Goal: Task Accomplishment & Management: Complete application form

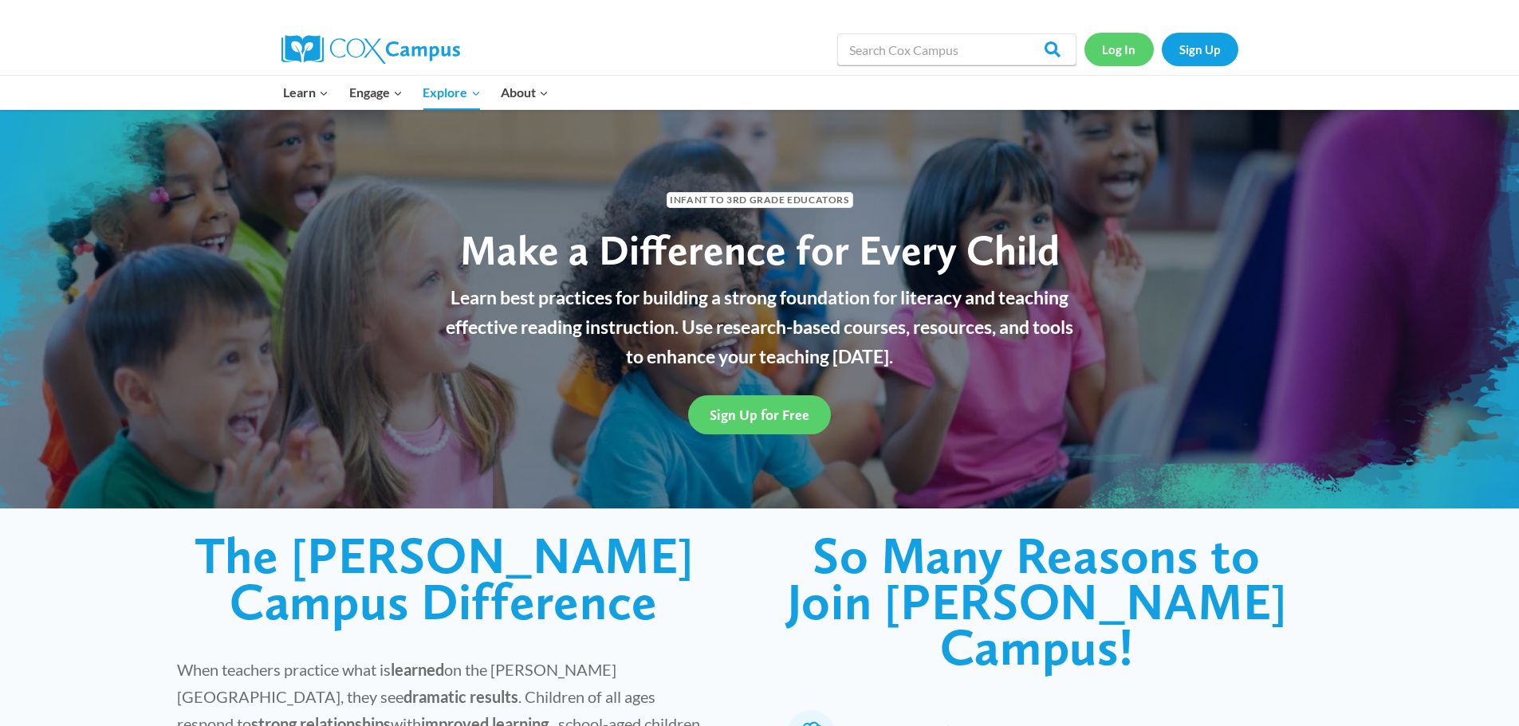
click at [1114, 51] on link "Log In" at bounding box center [1118, 49] width 69 height 33
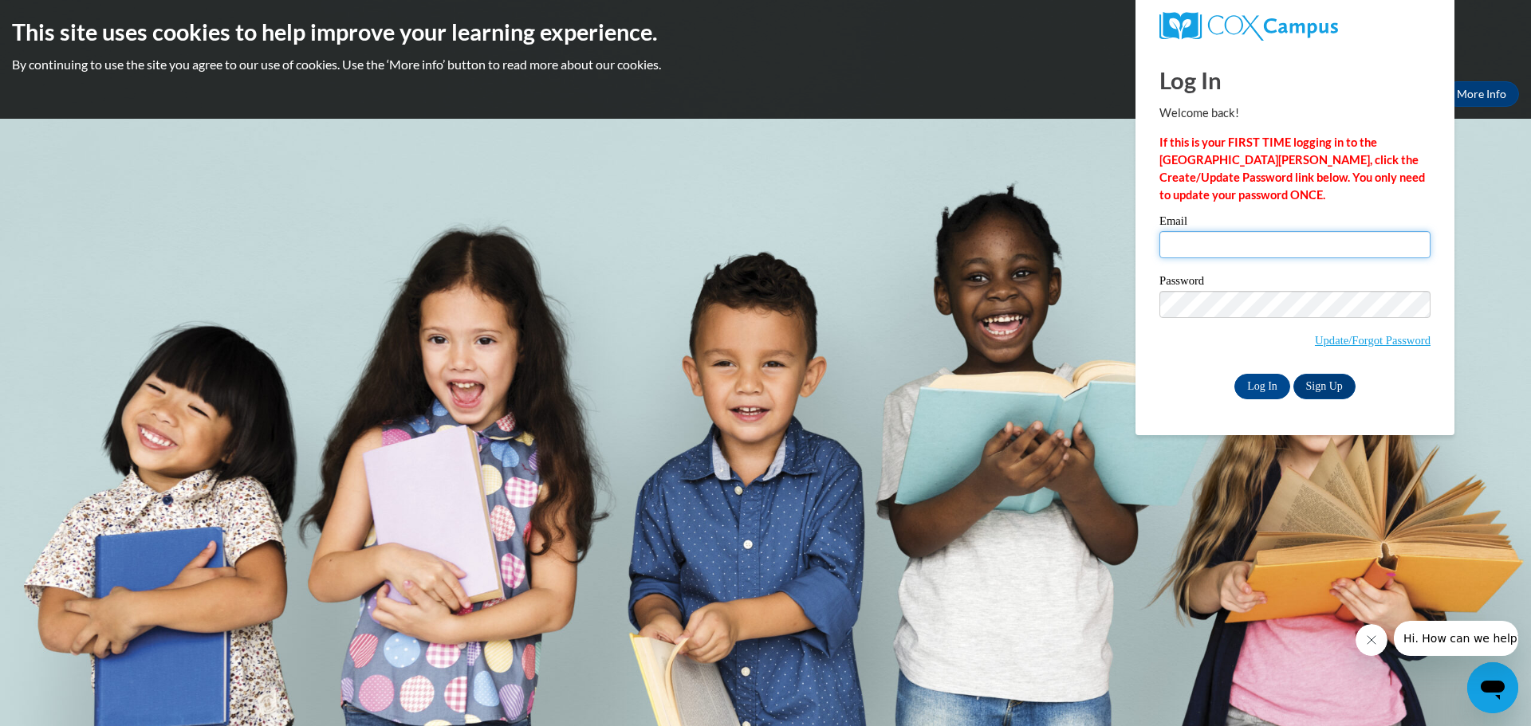
click at [1177, 246] on input "Email" at bounding box center [1294, 244] width 271 height 27
click at [1253, 379] on input "Log In" at bounding box center [1262, 387] width 56 height 26
click at [1317, 239] on input "ratliffjennifer1@gmail.com" at bounding box center [1294, 244] width 271 height 27
drag, startPoint x: 1314, startPoint y: 243, endPoint x: 1068, endPoint y: 242, distance: 246.3
click at [1069, 242] on body "This site uses cookies to help improve your learning experience. By continuing …" at bounding box center [765, 363] width 1531 height 726
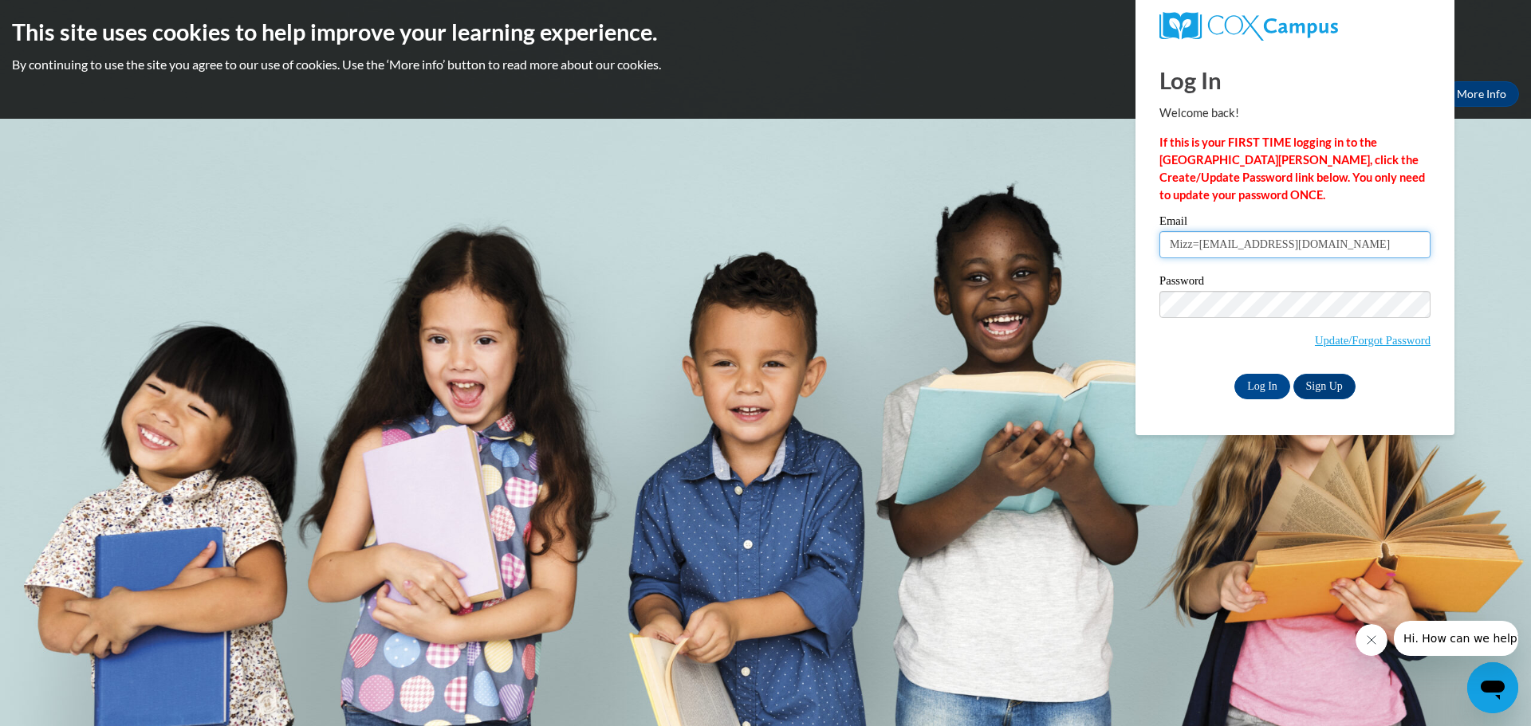
type input "Mizz=mekacee@yahoo.com"
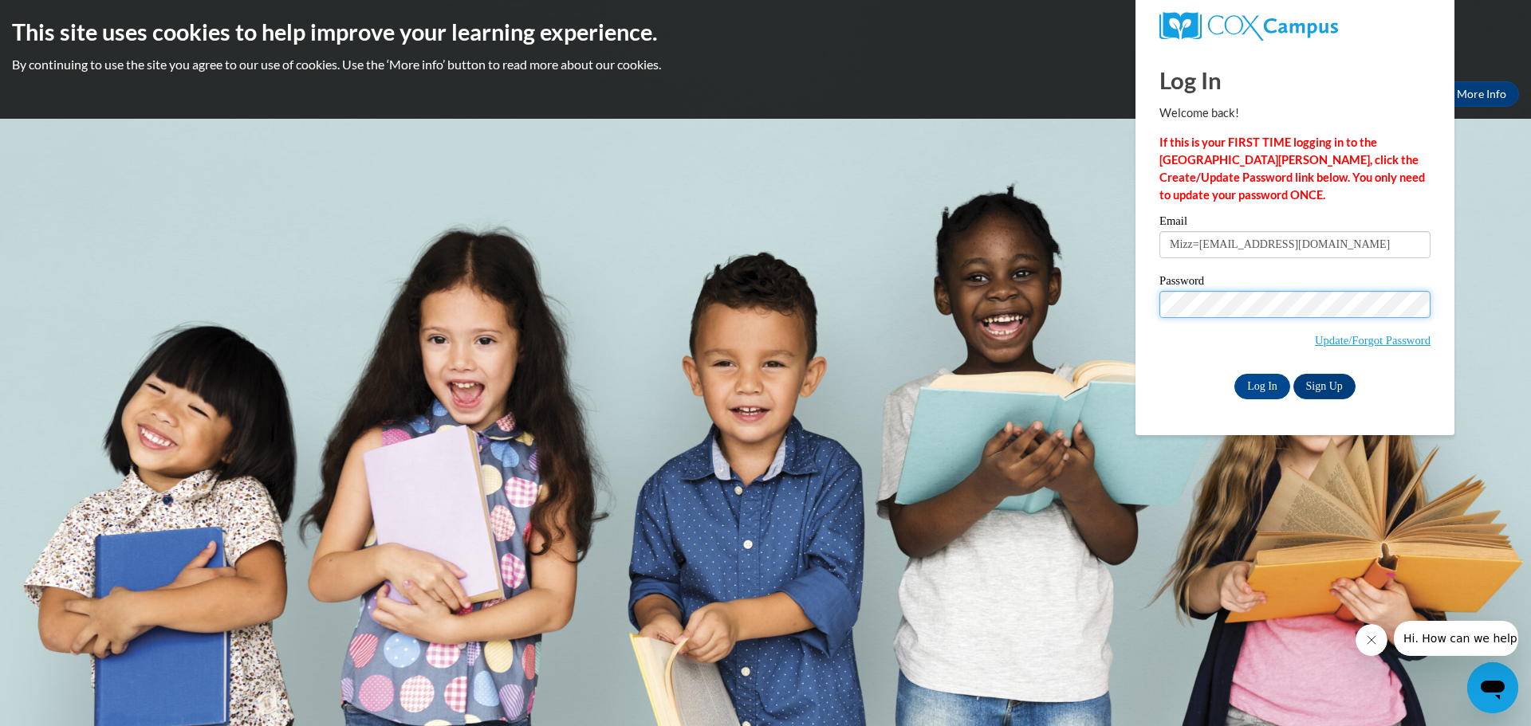
click at [1133, 299] on body "This site uses cookies to help improve your learning experience. By continuing …" at bounding box center [765, 363] width 1531 height 726
click at [1250, 387] on input "Log In" at bounding box center [1262, 387] width 56 height 26
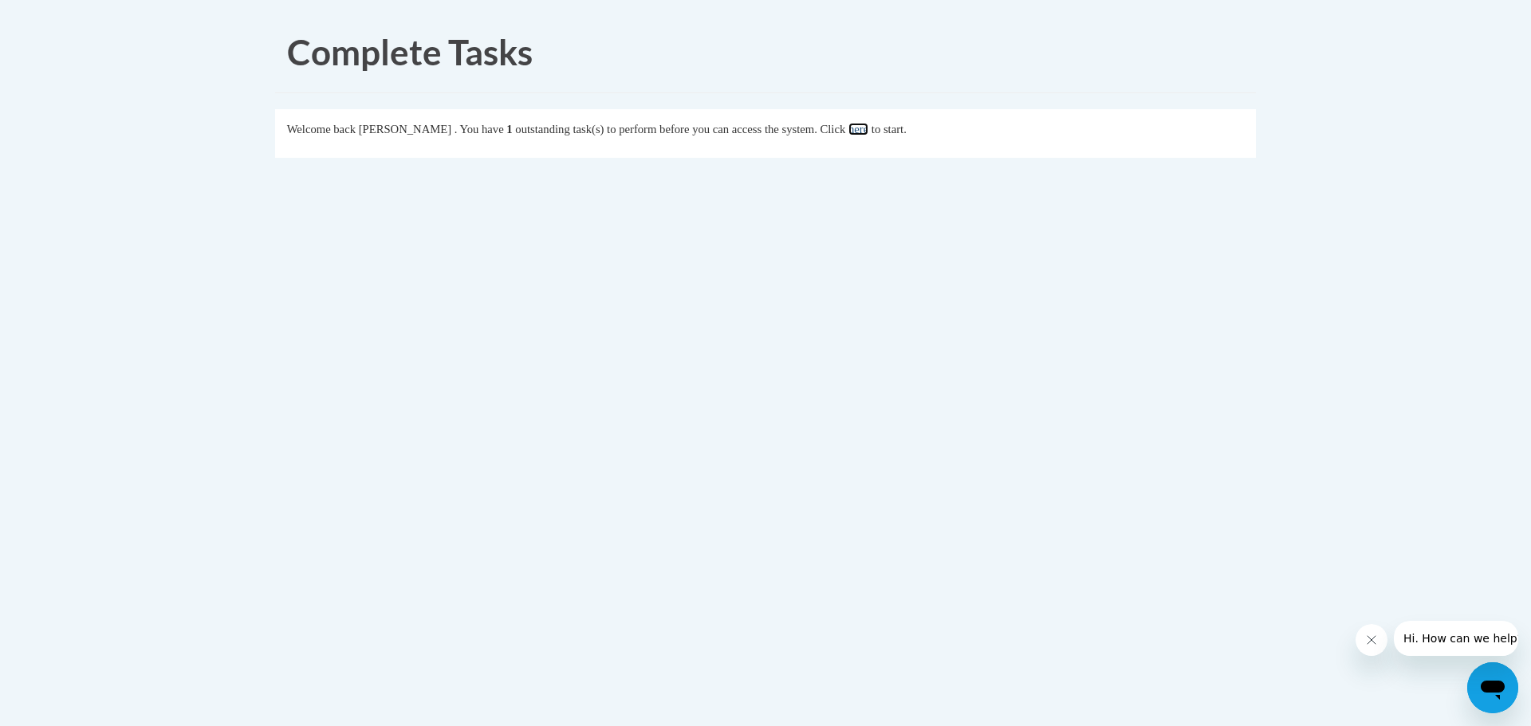
click at [868, 132] on link "here" at bounding box center [858, 129] width 20 height 13
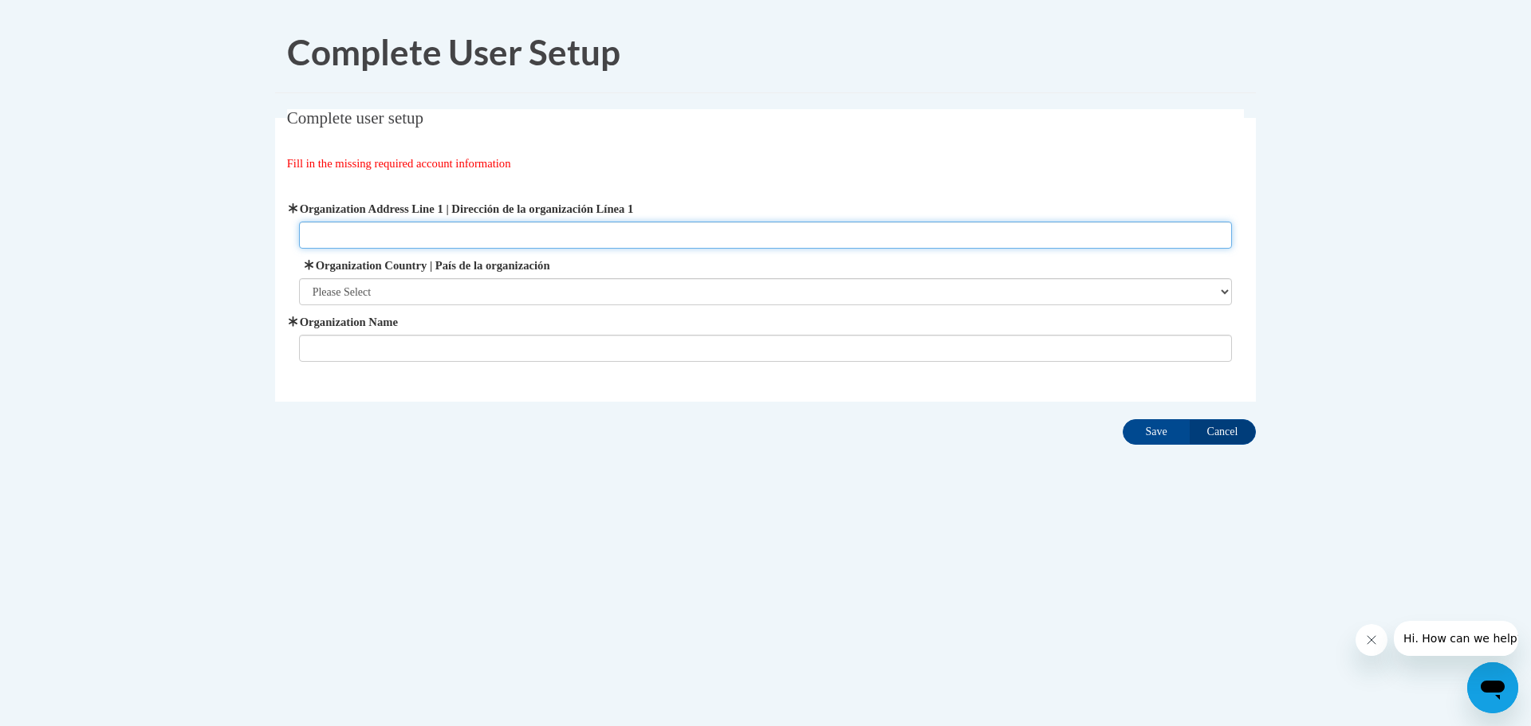
click at [354, 228] on input "Organization Address Line 1 | Dirección de la organización Línea 1" at bounding box center [765, 235] width 933 height 27
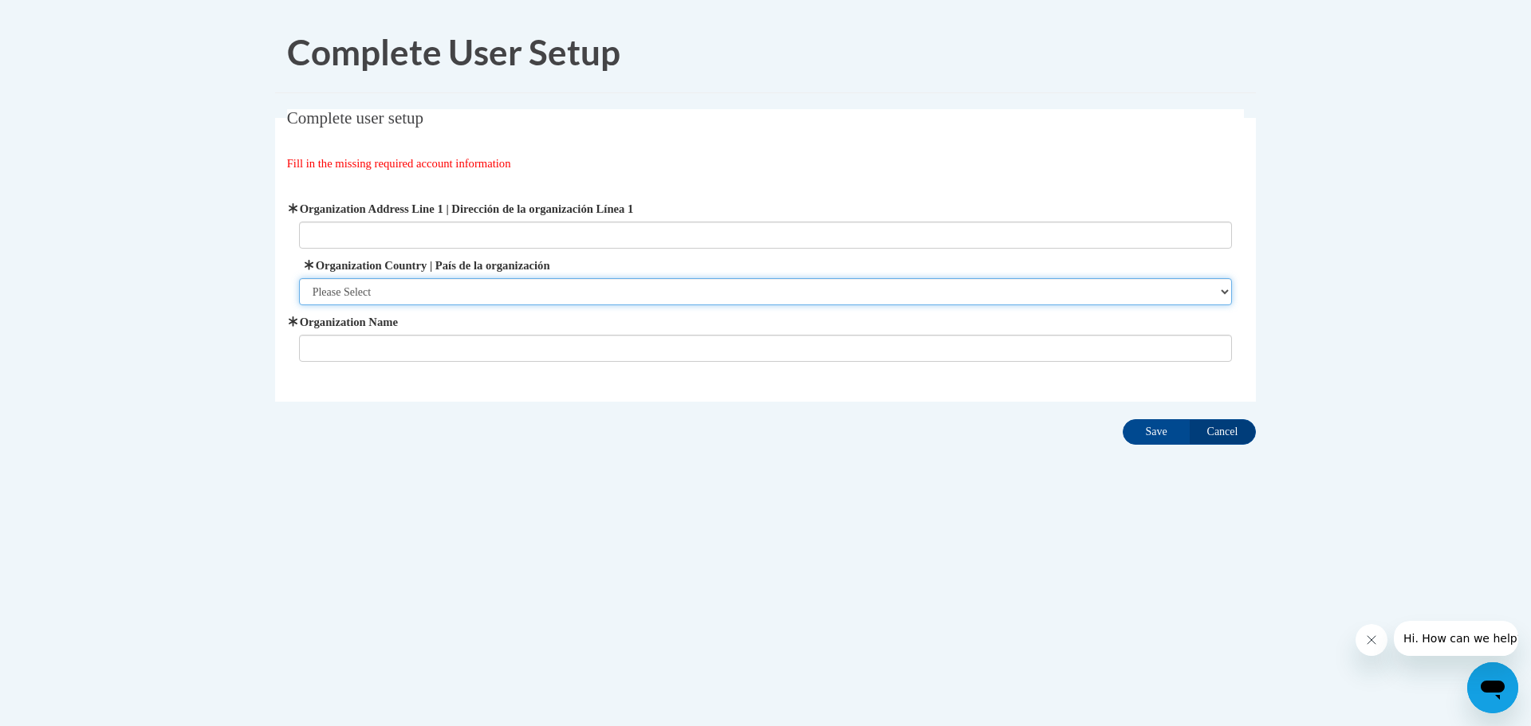
click at [338, 290] on select "Please Select [GEOGRAPHIC_DATA] | [GEOGRAPHIC_DATA] Outside of [GEOGRAPHIC_DATA…" at bounding box center [765, 291] width 933 height 27
select select "ad49bcad-a171-4b2e-b99c-48b446064914"
click at [299, 278] on select "Please Select [GEOGRAPHIC_DATA] | [GEOGRAPHIC_DATA] Outside of [GEOGRAPHIC_DATA…" at bounding box center [765, 291] width 933 height 27
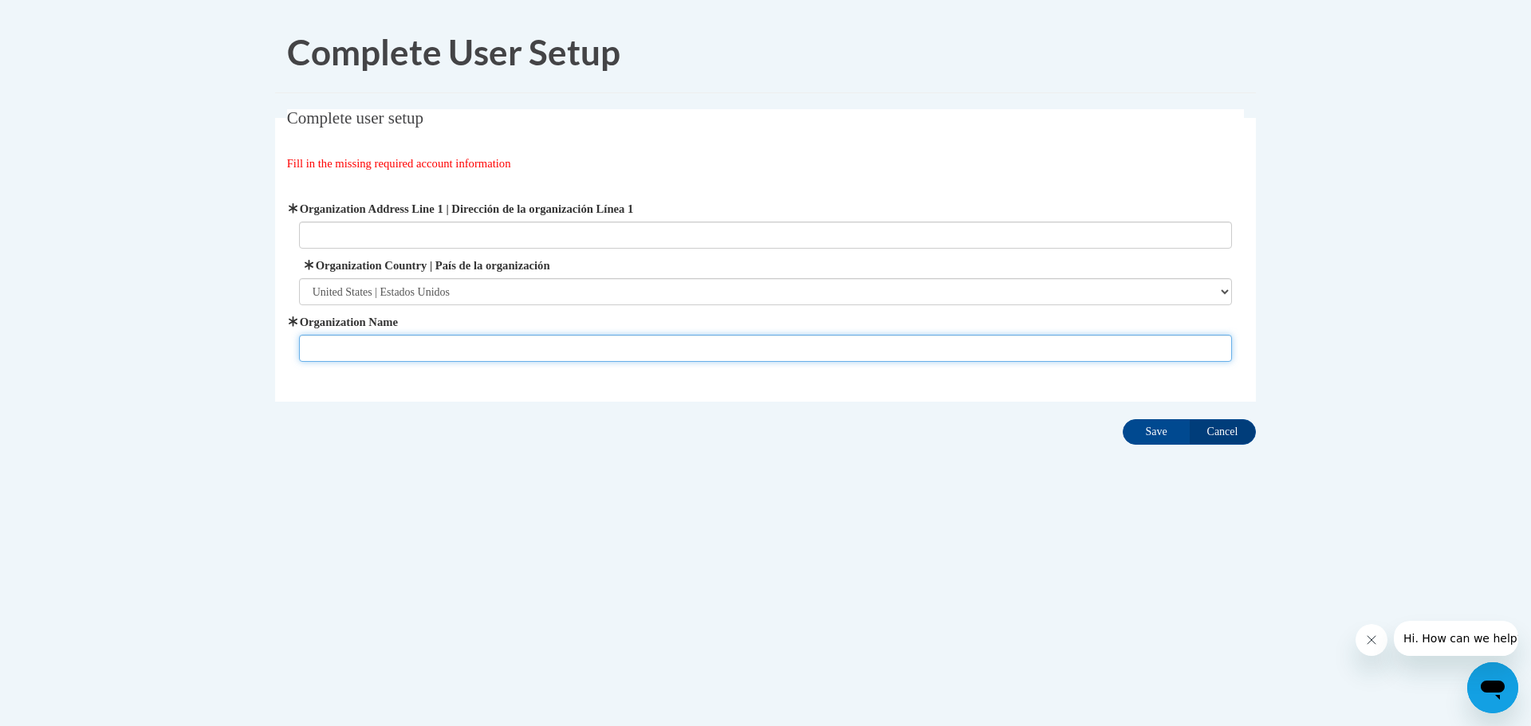
click at [361, 337] on input "Organization Name" at bounding box center [765, 348] width 933 height 27
type input "Prep Company"
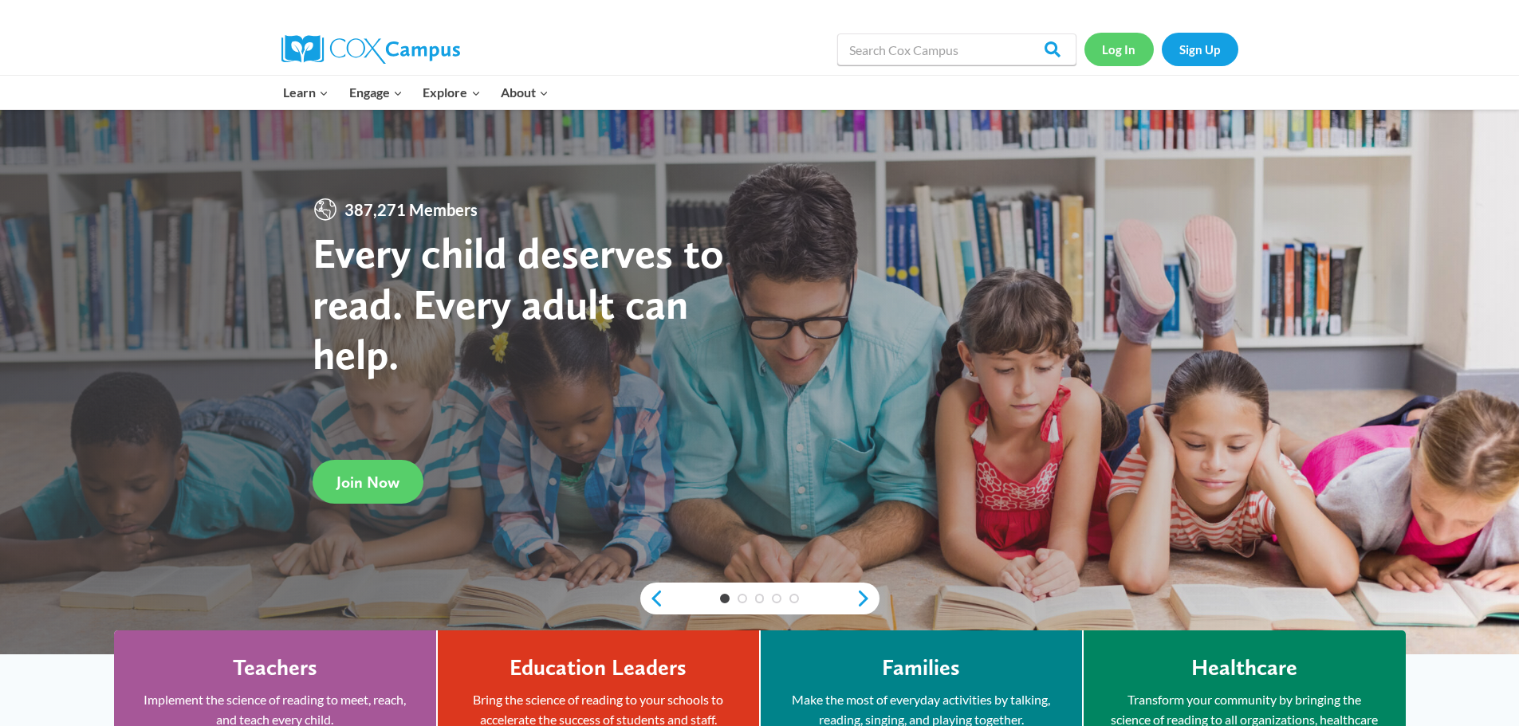
click at [1098, 45] on link "Log In" at bounding box center [1118, 49] width 69 height 33
click at [918, 48] on input "Search in [URL][DOMAIN_NAME]" at bounding box center [956, 49] width 239 height 32
